Goal: Information Seeking & Learning: Learn about a topic

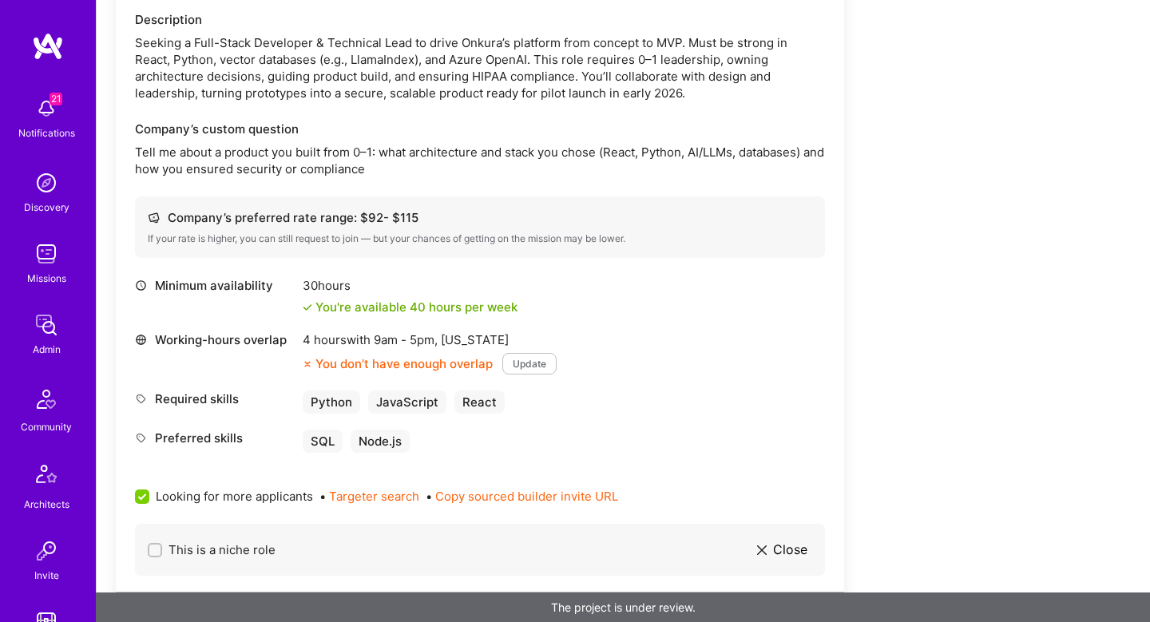
scroll to position [457, 0]
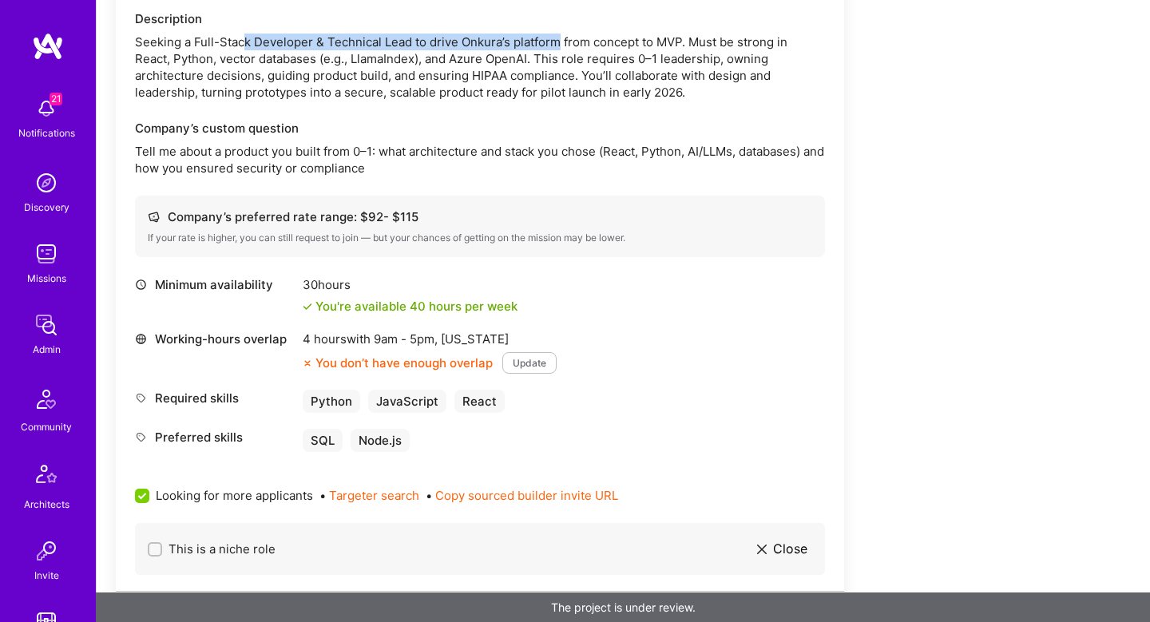
drag, startPoint x: 244, startPoint y: 43, endPoint x: 559, endPoint y: 49, distance: 314.6
click at [559, 47] on div "Seeking a Full-Stack Developer & Technical Lead to drive Onkura’s platform from…" at bounding box center [480, 67] width 690 height 67
click at [559, 49] on div "Seeking a Full-Stack Developer & Technical Lead to drive Onkura’s platform from…" at bounding box center [480, 67] width 690 height 67
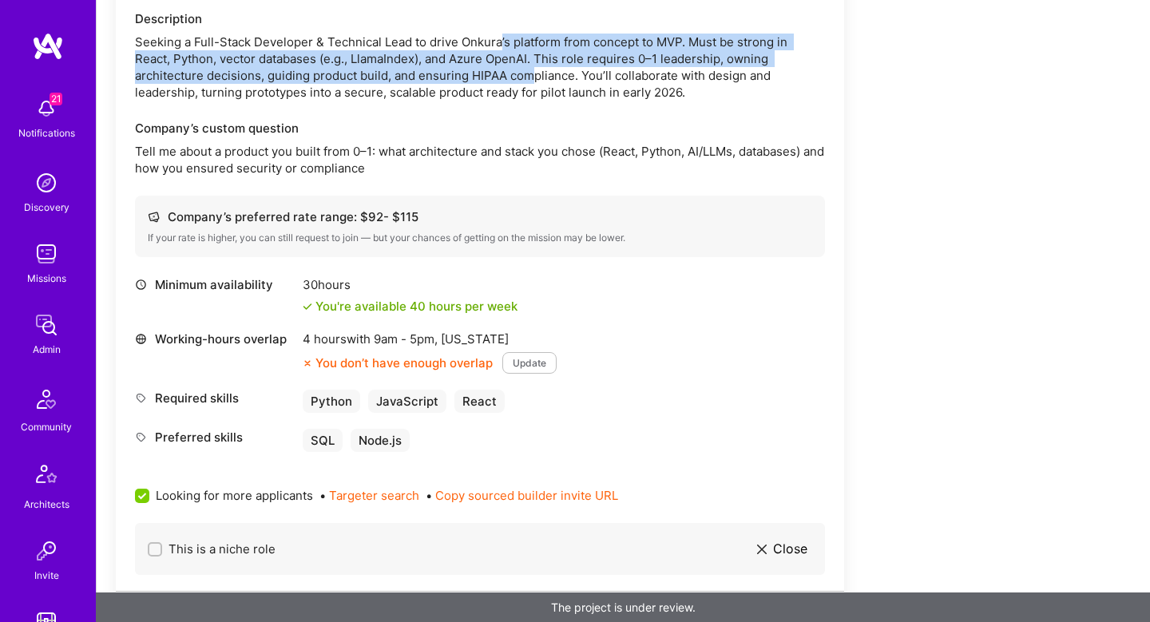
drag, startPoint x: 500, startPoint y: 42, endPoint x: 529, endPoint y: 67, distance: 37.9
click at [529, 67] on div "Seeking a Full-Stack Developer & Technical Lead to drive Onkura’s platform from…" at bounding box center [480, 67] width 690 height 67
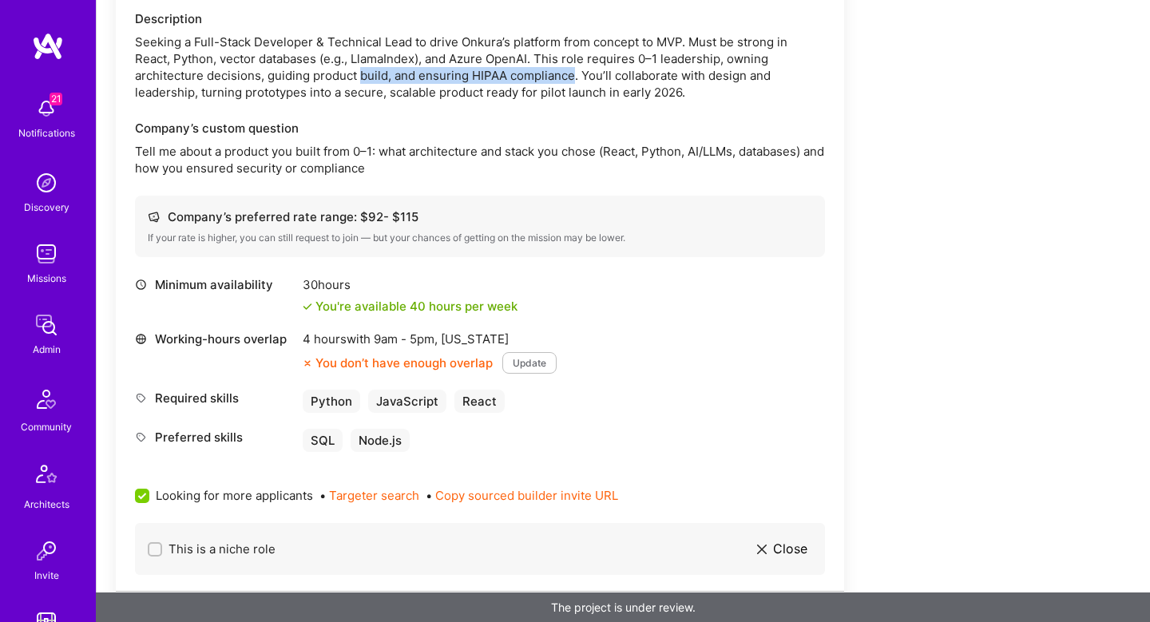
drag, startPoint x: 529, startPoint y: 67, endPoint x: 381, endPoint y: 83, distance: 148.6
click at [381, 83] on div "Seeking a Full-Stack Developer & Technical Lead to drive Onkura’s platform from…" at bounding box center [480, 67] width 690 height 67
click at [366, 165] on p "Tell me about a product you built from 0–1: what architecture and stack you cho…" at bounding box center [480, 160] width 690 height 34
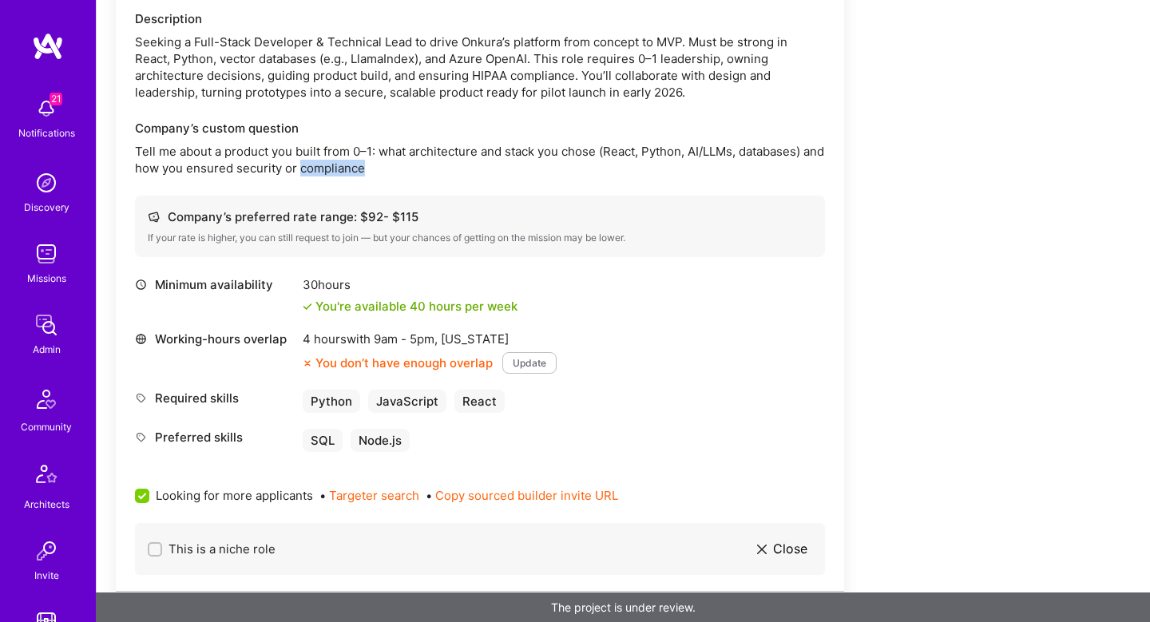
click at [326, 176] on p "Tell me about a product you built from 0–1: what architecture and stack you cho…" at bounding box center [480, 160] width 690 height 34
drag, startPoint x: 223, startPoint y: 61, endPoint x: 426, endPoint y: 54, distance: 202.9
click at [426, 54] on div "Seeking a Full-Stack Developer & Technical Lead to drive Onkura’s platform from…" at bounding box center [480, 67] width 690 height 67
copy div "vector databases (e.g., LlamaIndex),"
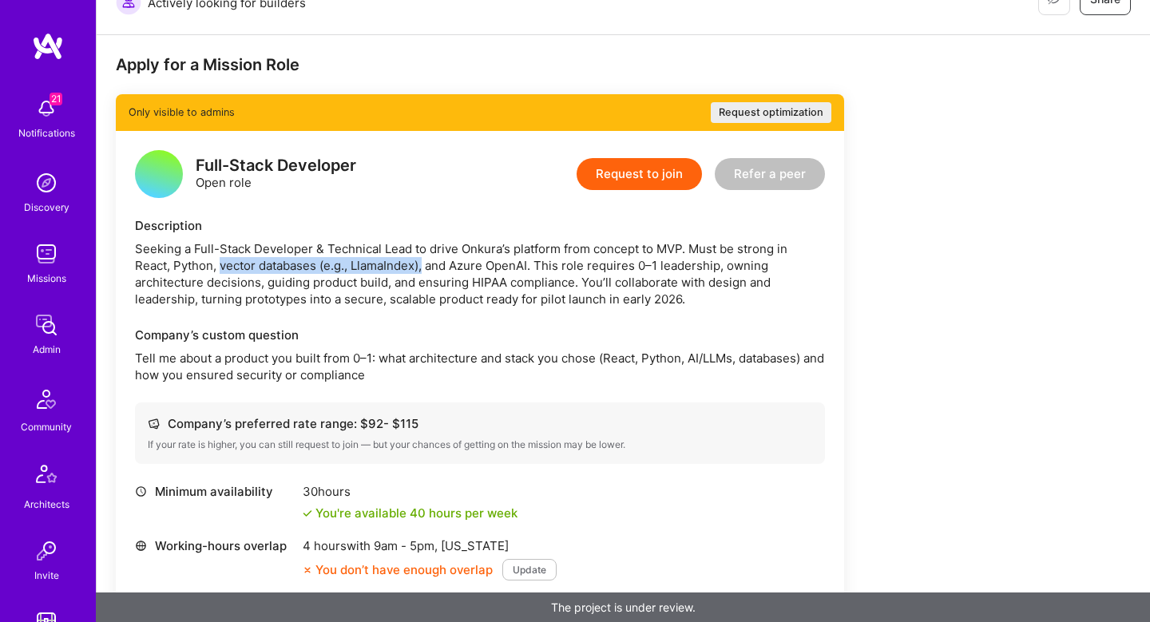
scroll to position [249, 0]
